Goal: Task Accomplishment & Management: Use online tool/utility

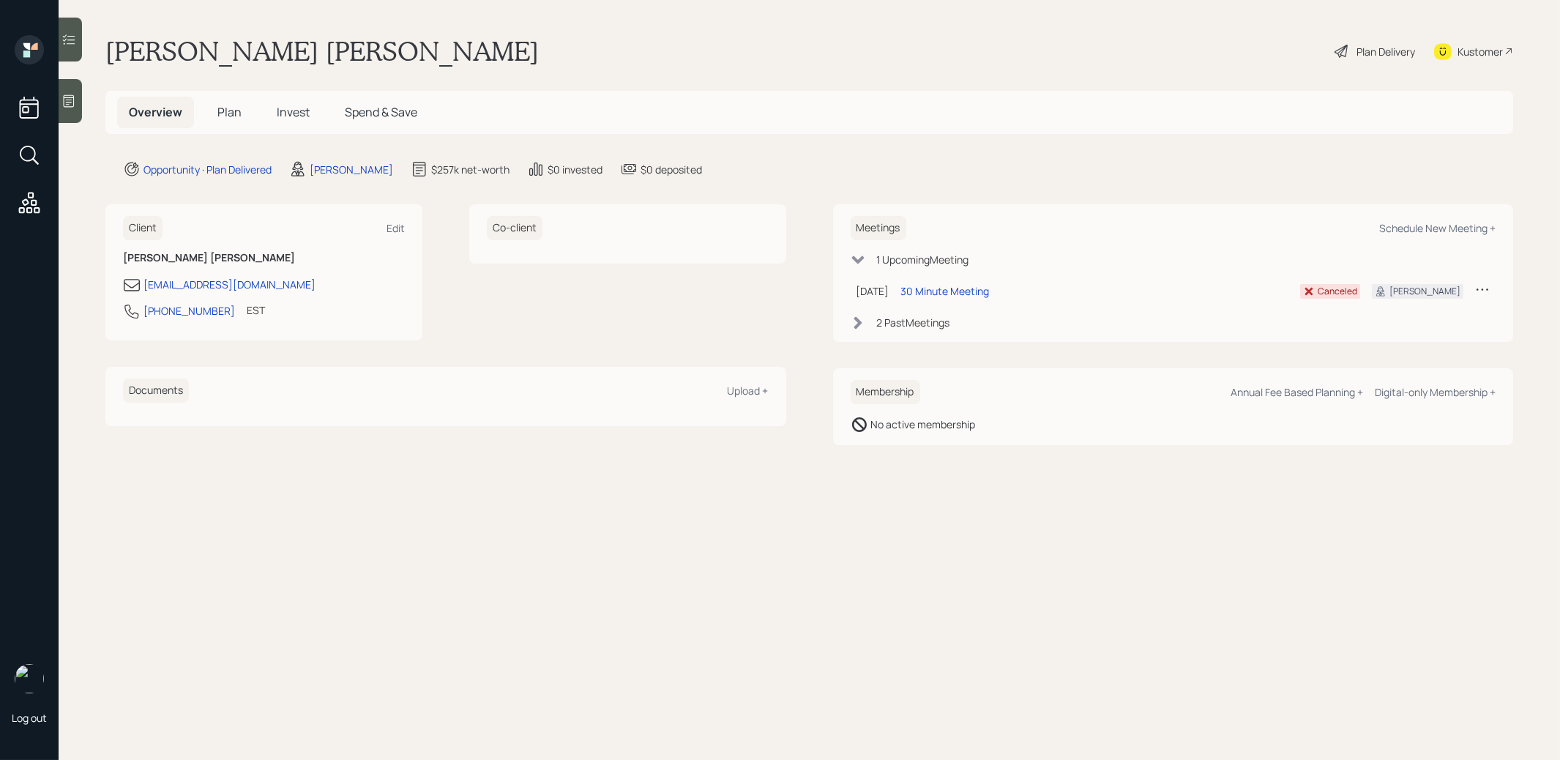
click at [234, 110] on span "Plan" at bounding box center [229, 112] width 24 height 16
